Goal: Navigation & Orientation: Find specific page/section

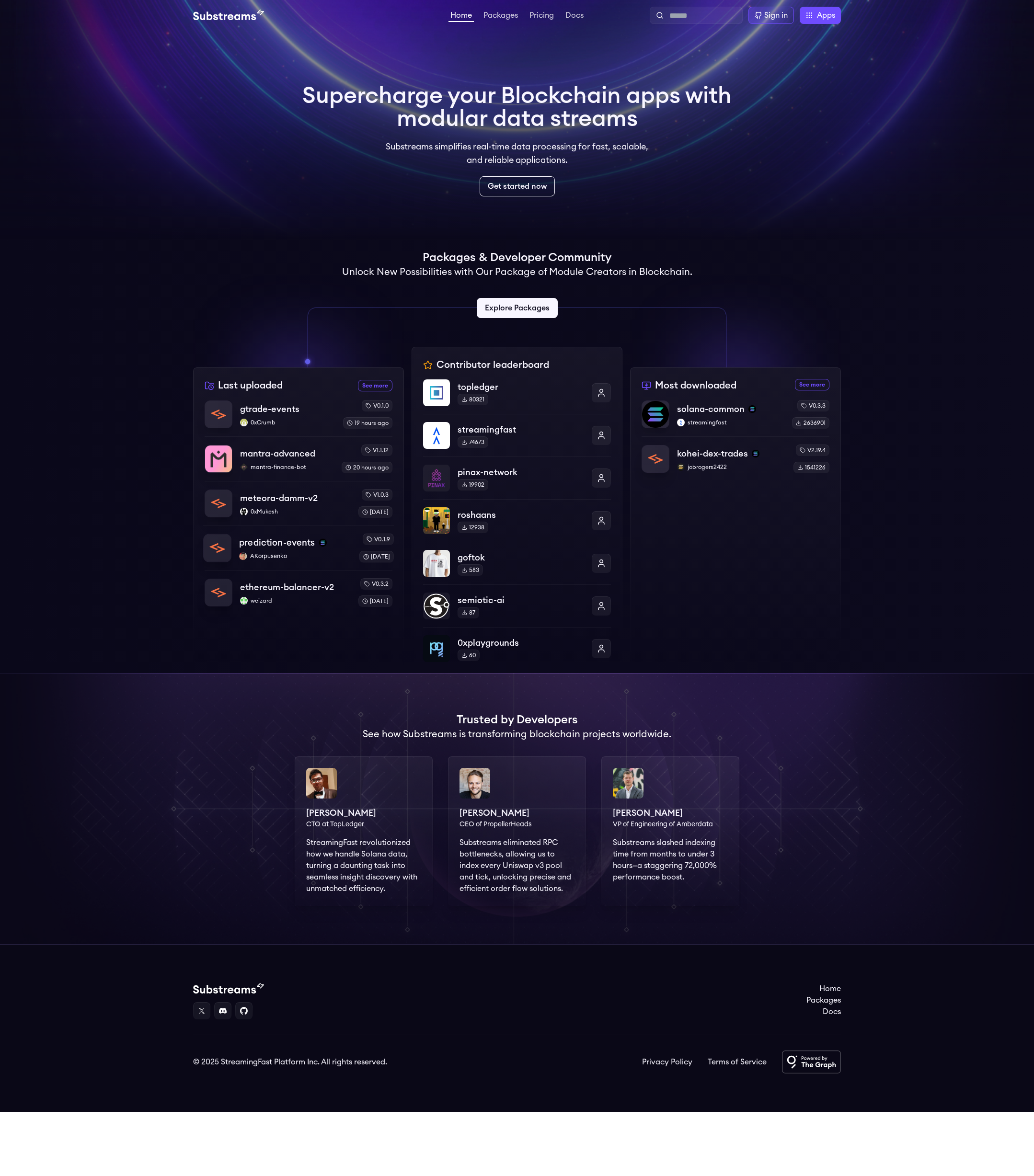
click at [320, 546] on img at bounding box center [322, 542] width 7 height 7
click at [531, 392] on p "topledger" at bounding box center [521, 386] width 133 height 14
click at [512, 306] on link "Explore Packages" at bounding box center [517, 307] width 85 height 21
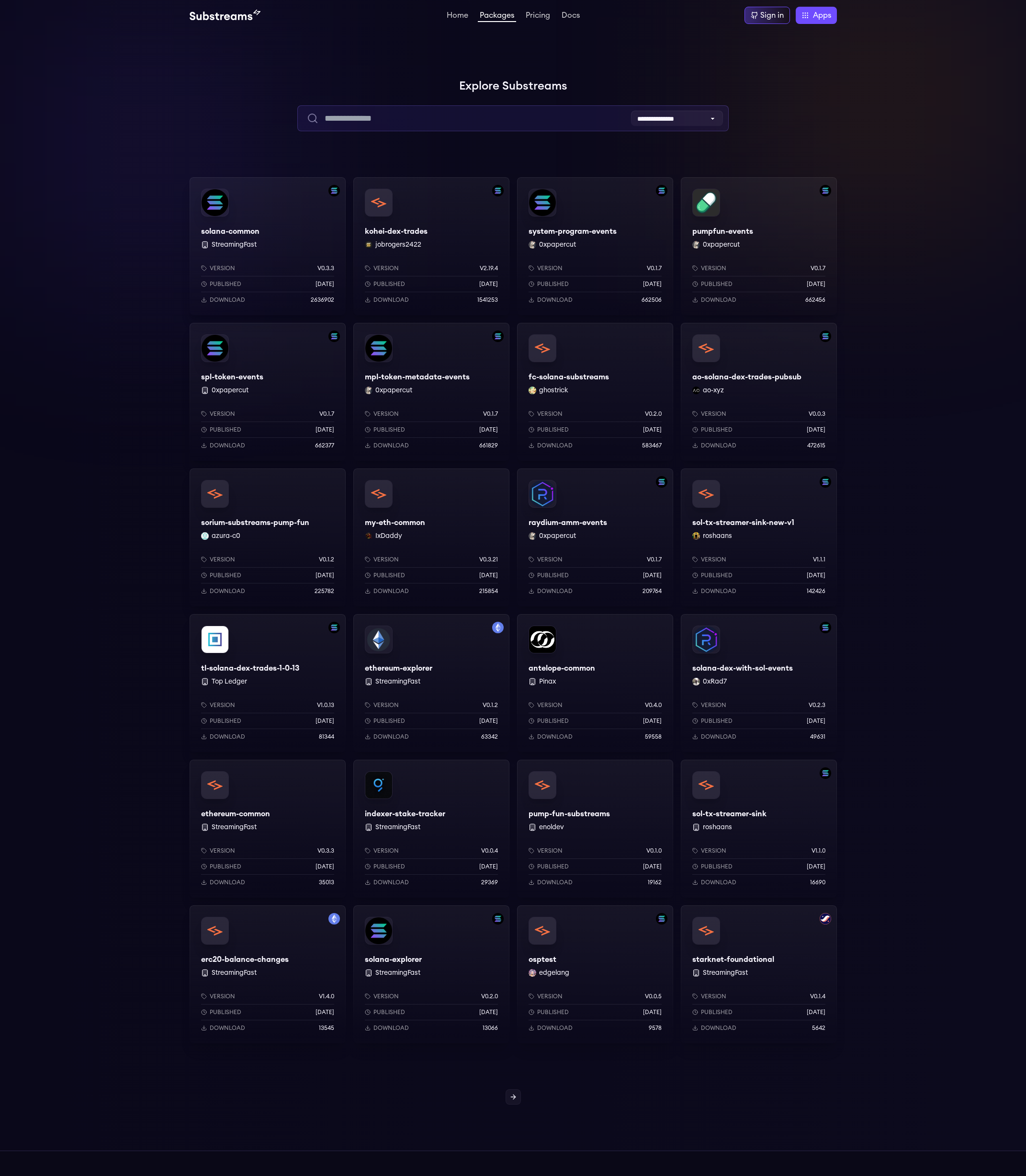
click at [382, 128] on input "text" at bounding box center [513, 118] width 431 height 26
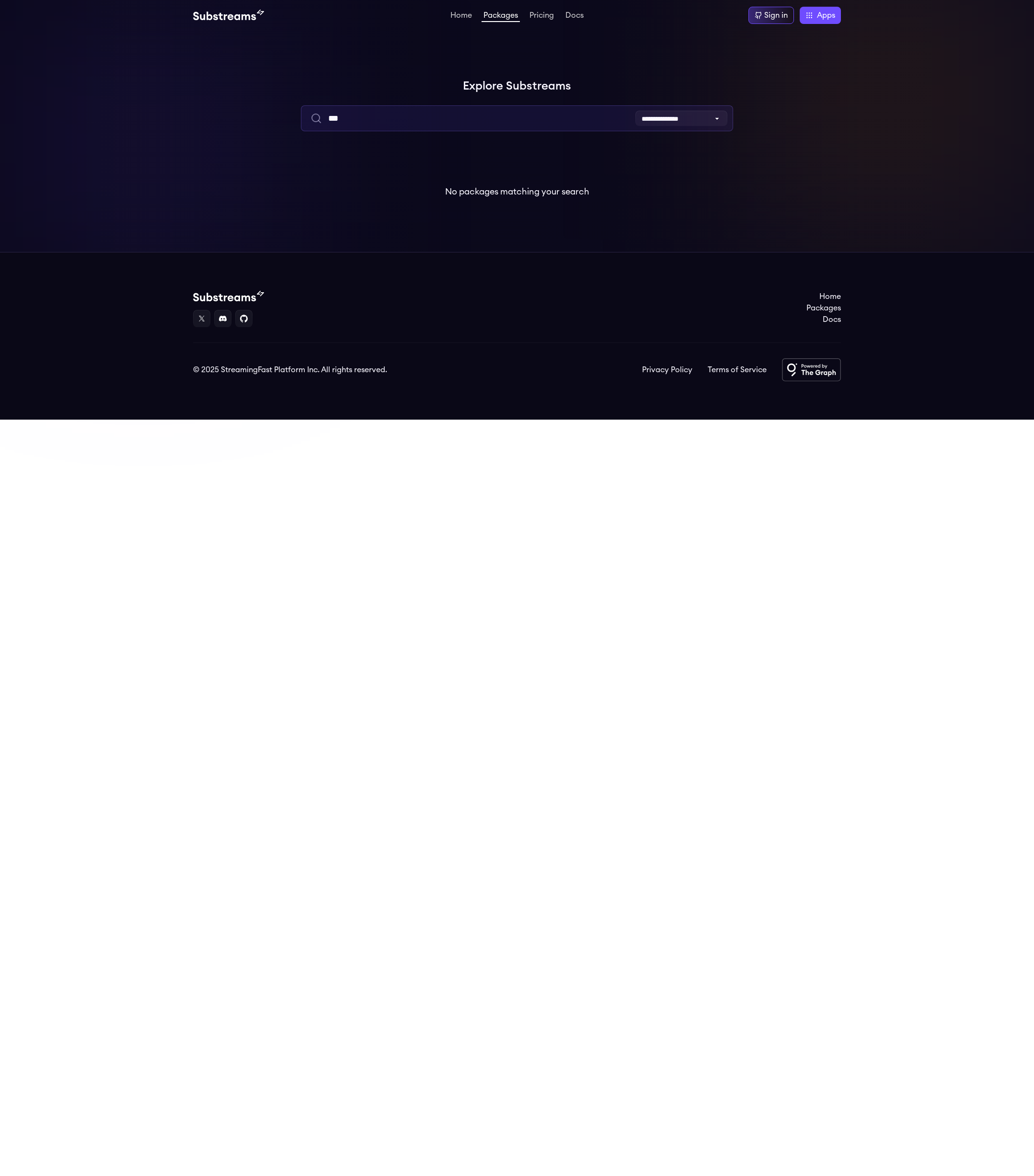
type input "***"
click at [541, 10] on li "Pricing" at bounding box center [542, 16] width 28 height 12
click at [543, 16] on link "Pricing" at bounding box center [542, 17] width 28 height 10
